Goal: Information Seeking & Learning: Check status

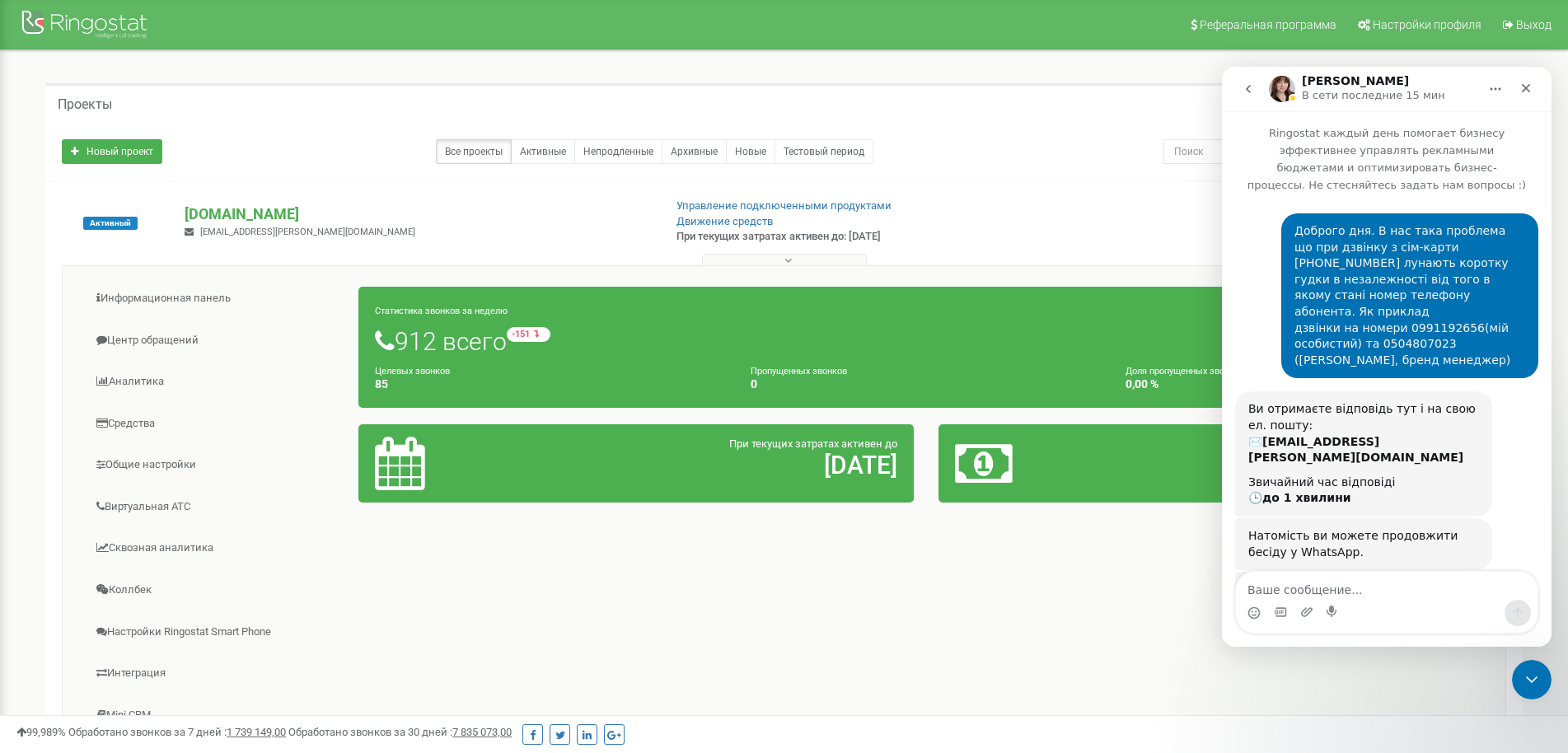
scroll to position [1505, 0]
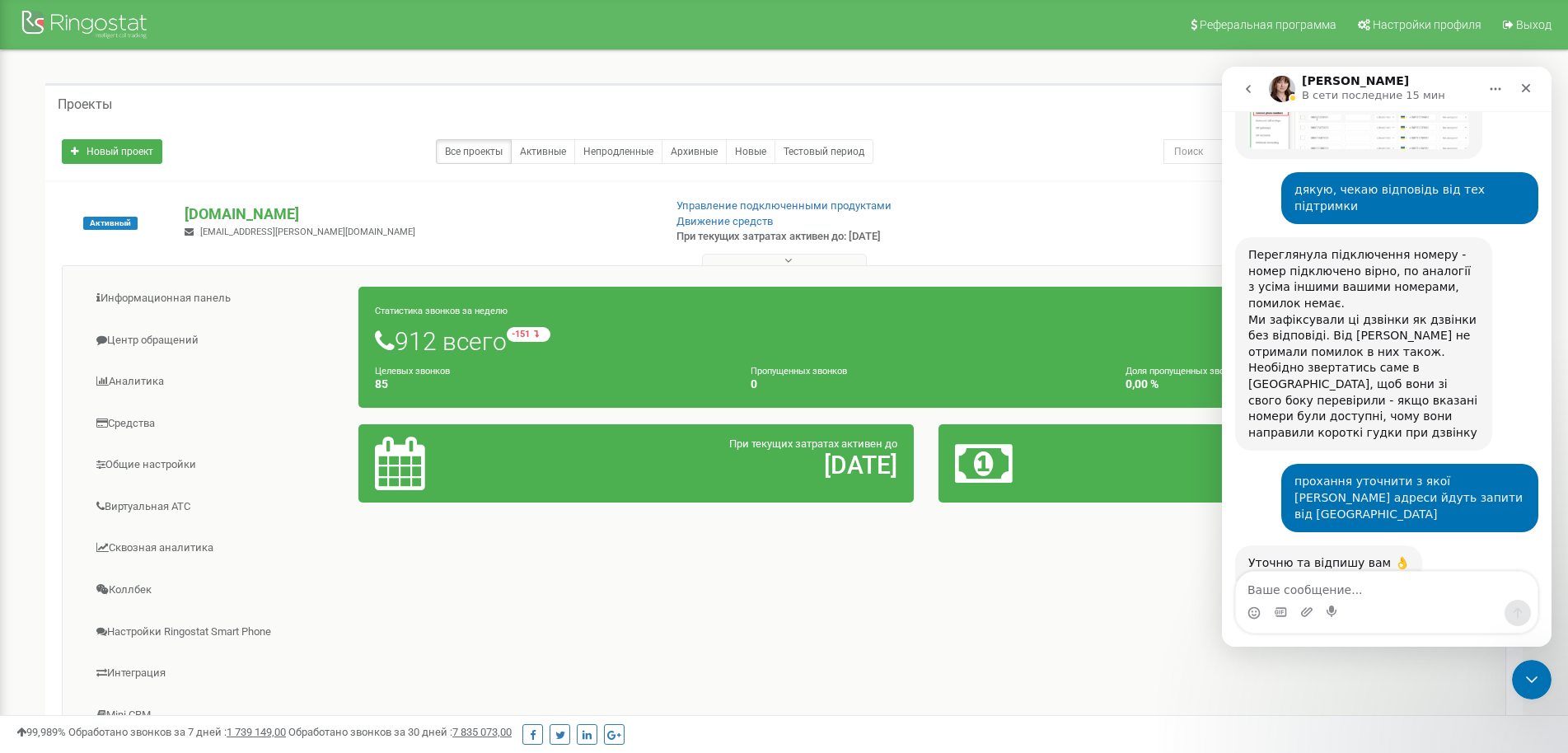
drag, startPoint x: 1249, startPoint y: 453, endPoint x: 1272, endPoint y: 463, distance: 25.1
click at [1327, 593] on div "Переглянула кілька дзвінків В основному йдуть із цих серверів 195.191.24.7 185.…" at bounding box center [1354, 633] width 210 height 80
copy div "Переглянула кілька дзвінків В основному йдуть із цих серверів 195.191.24.7 185.…"
click at [1378, 625] on div "195.191.24.7" at bounding box center [1354, 633] width 210 height 17
drag, startPoint x: 1253, startPoint y: 453, endPoint x: 1297, endPoint y: 487, distance: 55.6
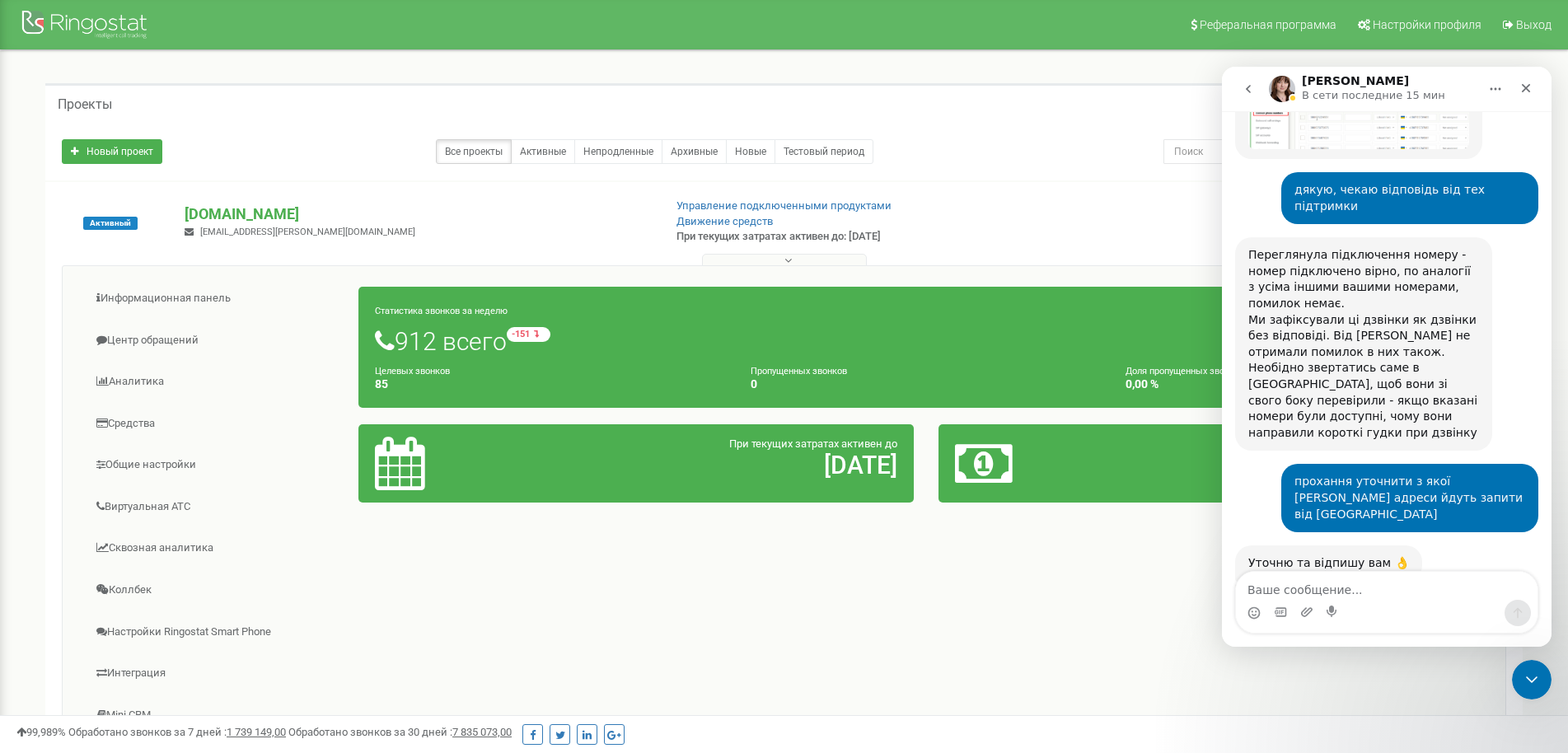
click at [1297, 593] on div "Переглянула кілька дзвінків В основному йдуть із цих серверів 195.191.24.7 185.…" at bounding box center [1354, 633] width 210 height 80
drag, startPoint x: 1249, startPoint y: 451, endPoint x: 1327, endPoint y: 522, distance: 105.5
click at [1327, 593] on div "Переглянула кілька дзвінків В основному йдуть із цих серверів 195.191.24.7 185.…" at bounding box center [1354, 633] width 210 height 80
copy div "Переглянула кілька дзвінків В основному йдуть із цих серверів 195.191.24.7 185.…"
click at [253, 216] on p "[DOMAIN_NAME]" at bounding box center [417, 214] width 464 height 22
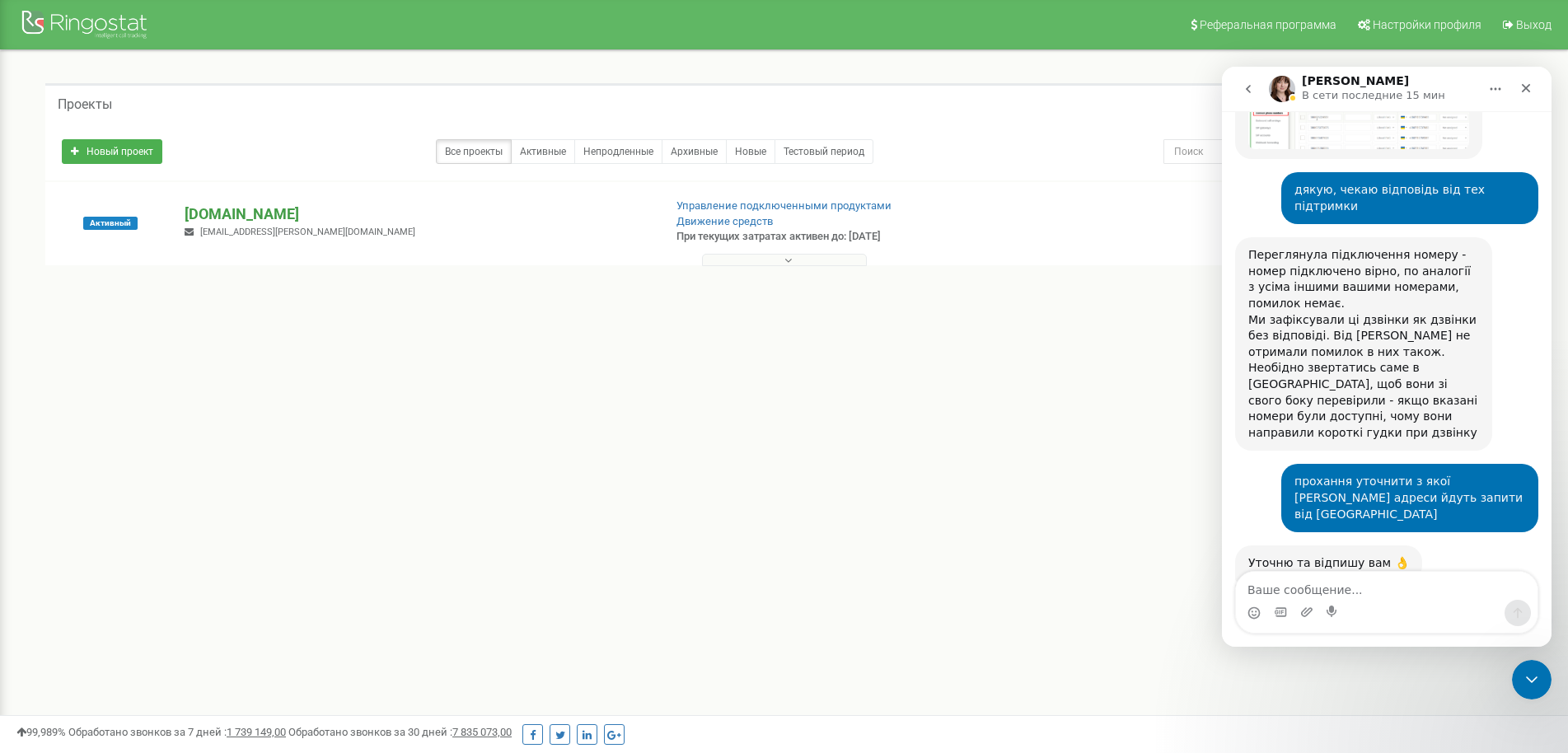
click at [261, 218] on p "[DOMAIN_NAME]" at bounding box center [417, 214] width 464 height 22
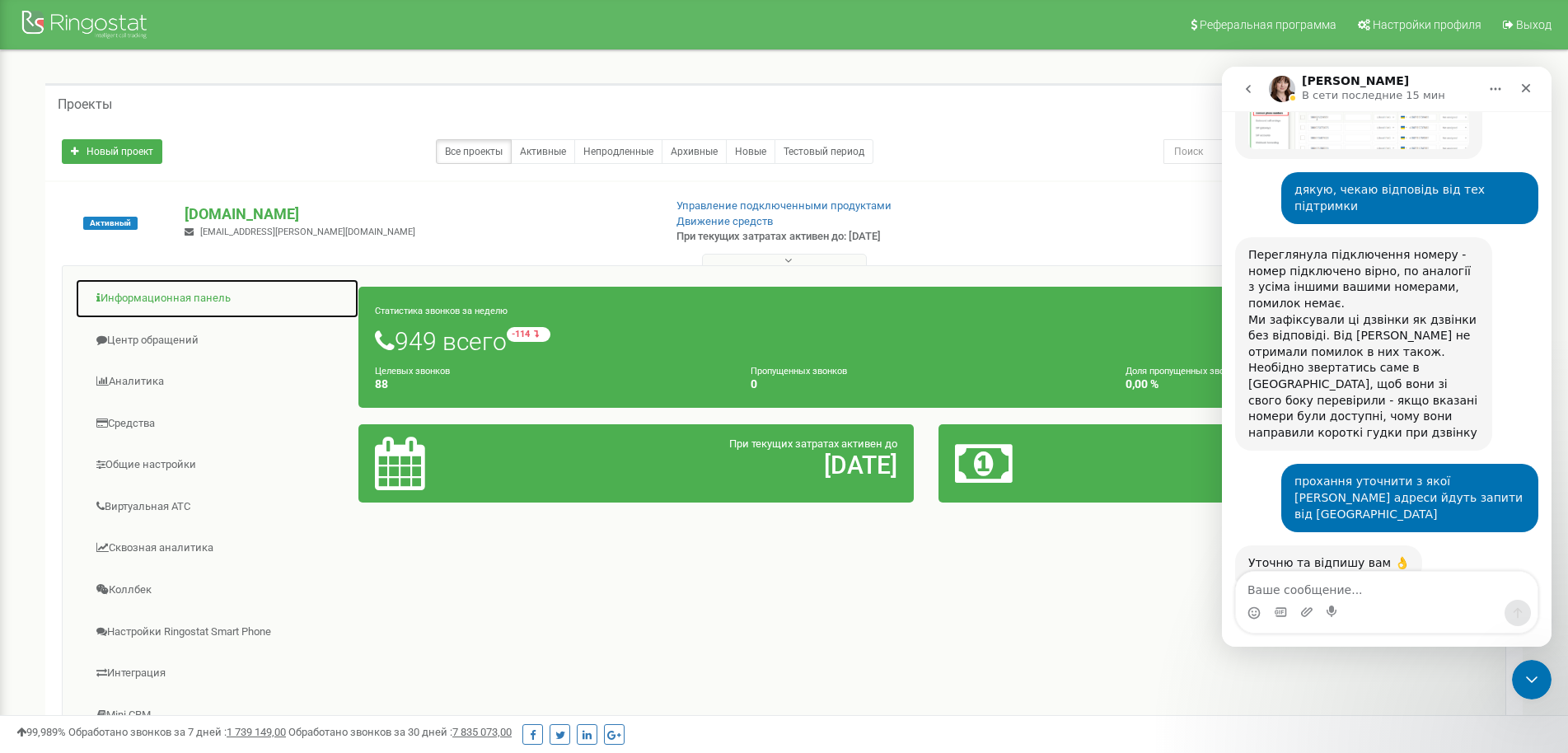
click at [211, 297] on link "Информационная панель" at bounding box center [217, 299] width 284 height 41
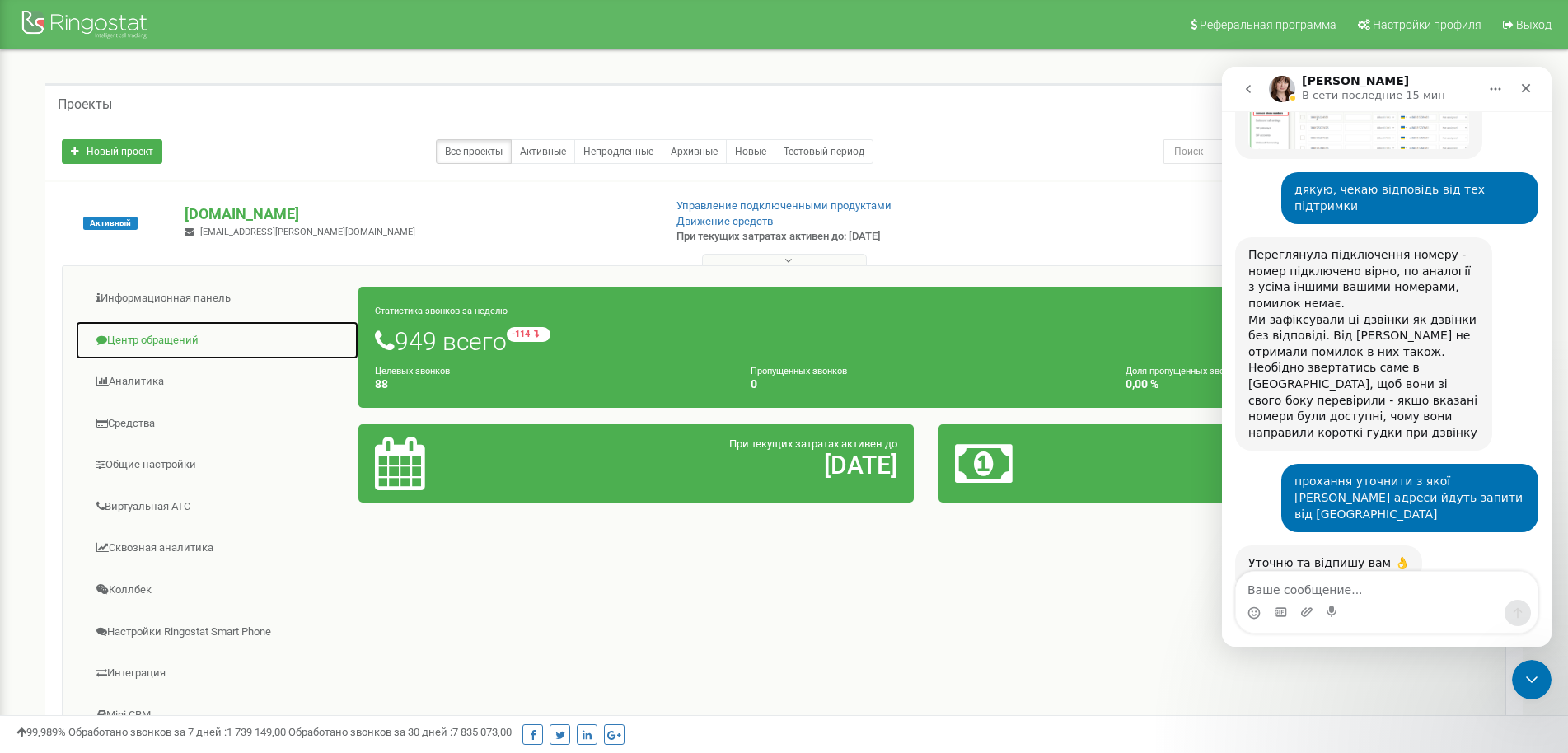
click at [179, 333] on link "Центр обращений" at bounding box center [217, 340] width 284 height 41
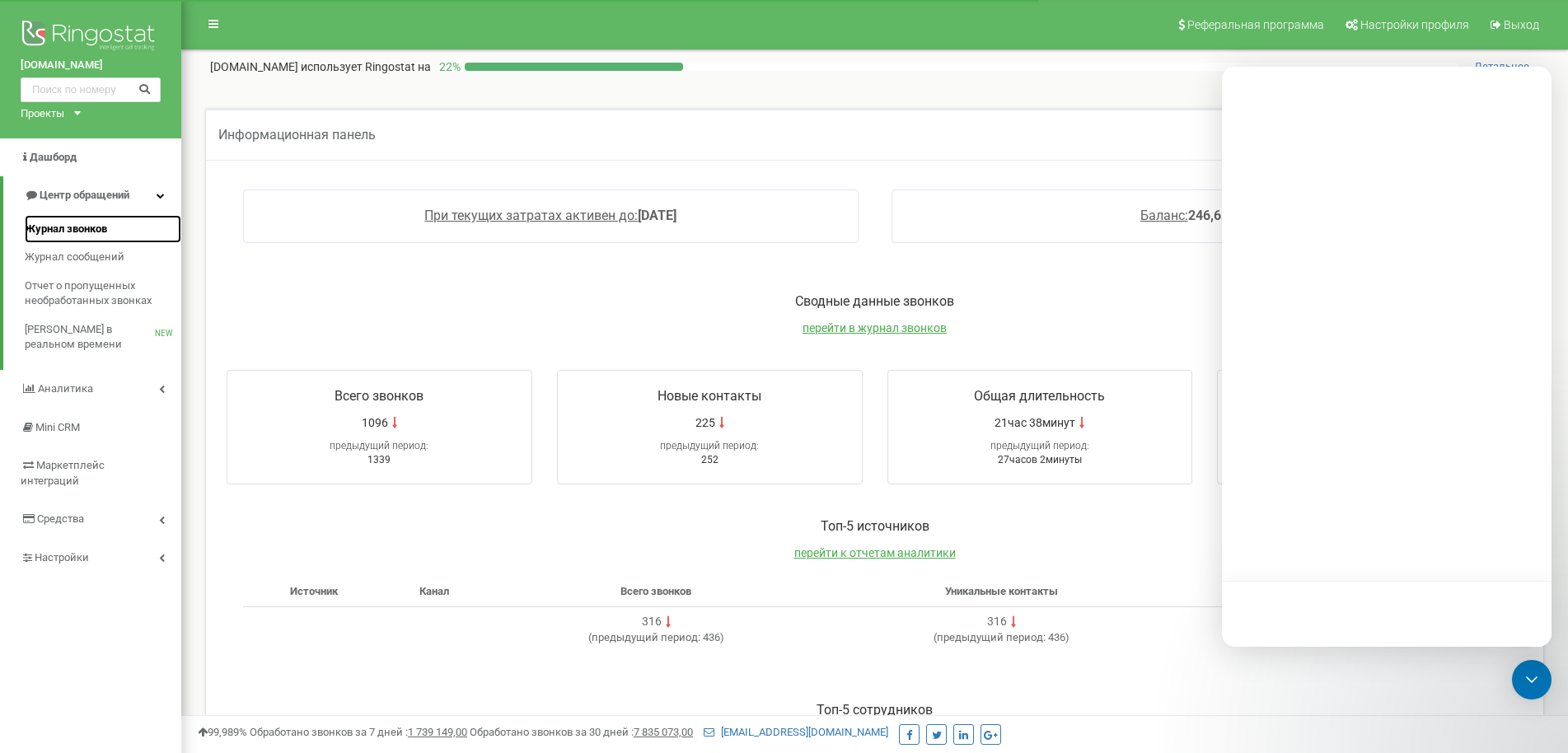
click at [64, 233] on span "Журнал звонков" at bounding box center [65, 229] width 82 height 16
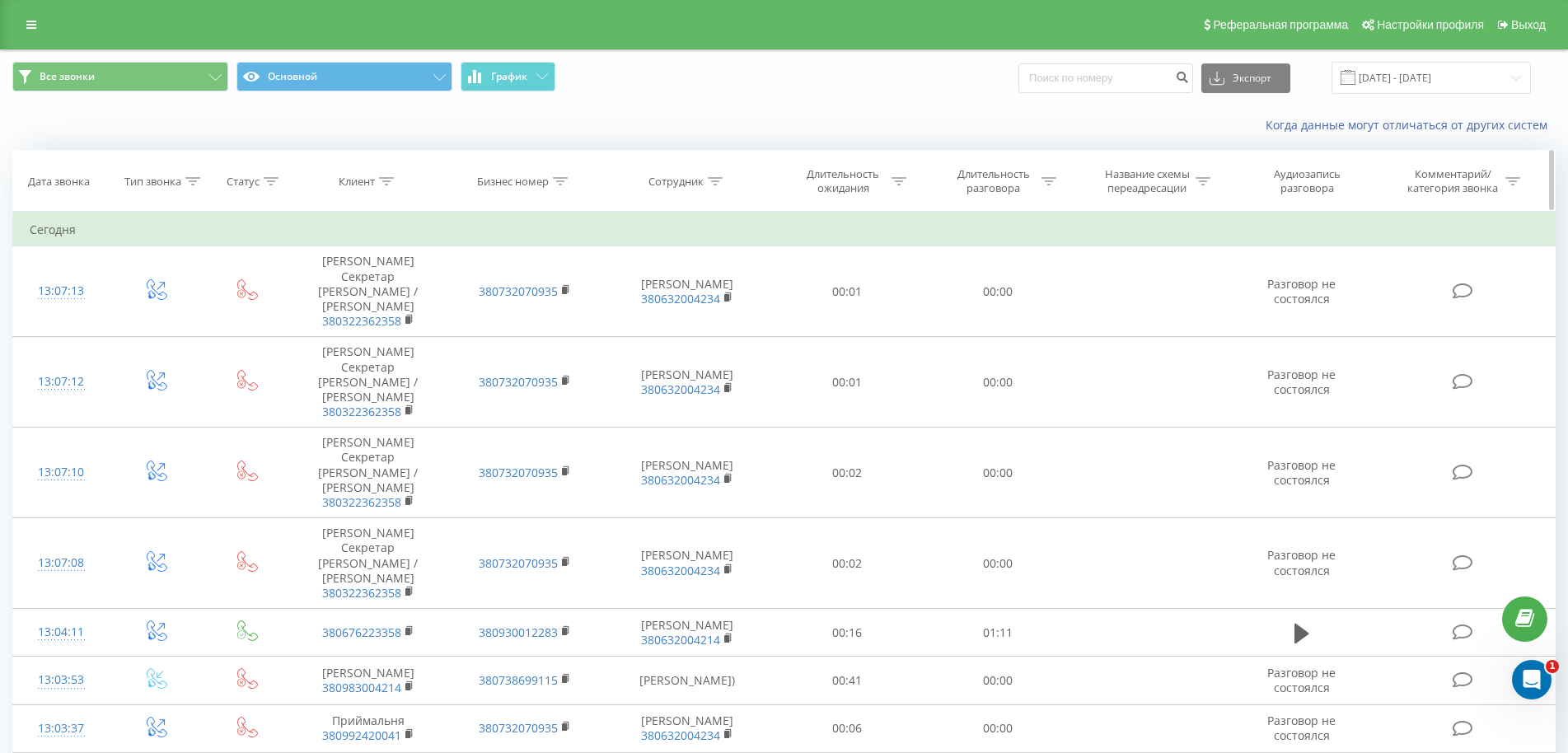
click at [719, 185] on icon at bounding box center [715, 181] width 15 height 8
click at [682, 307] on input "text" at bounding box center [688, 299] width 145 height 29
type input "юцов"
click button "OK" at bounding box center [721, 332] width 70 height 21
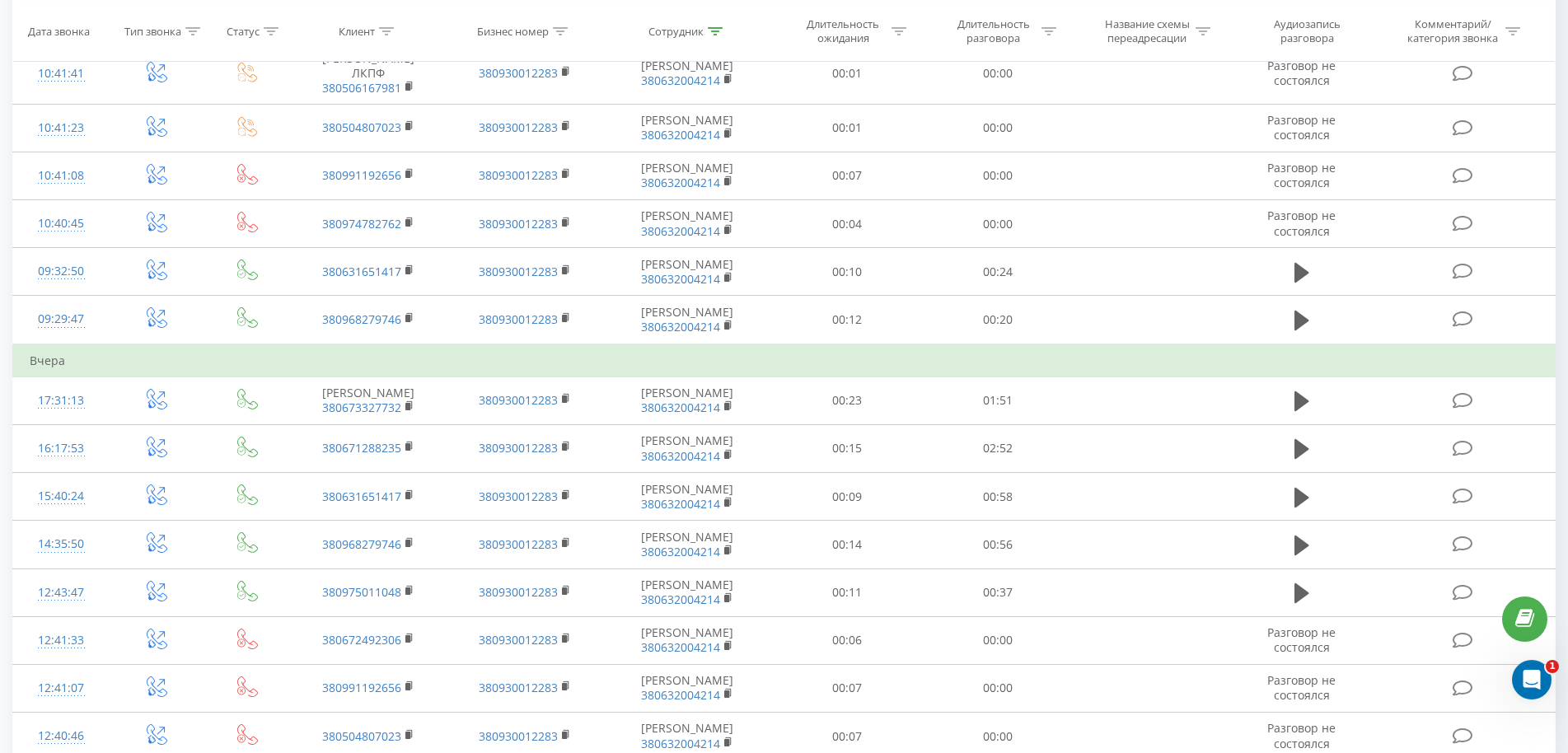
scroll to position [588, 0]
